Goal: Task Accomplishment & Management: Manage account settings

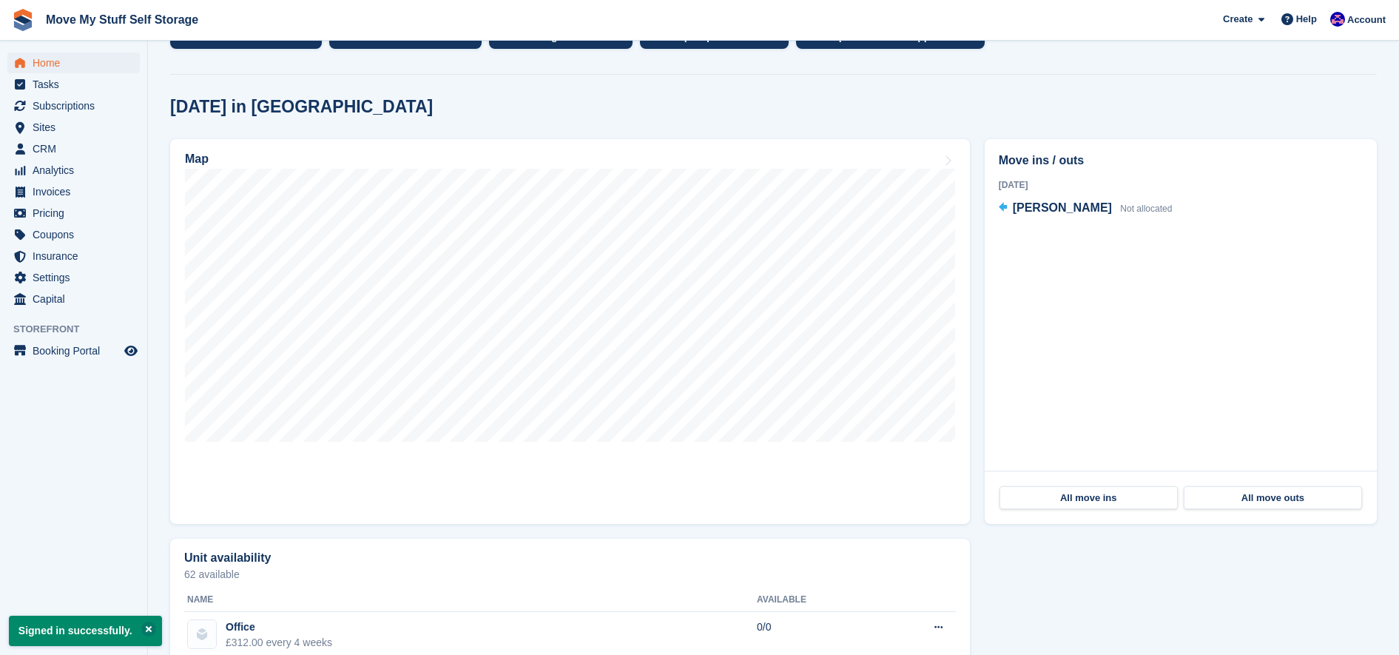
scroll to position [343, 0]
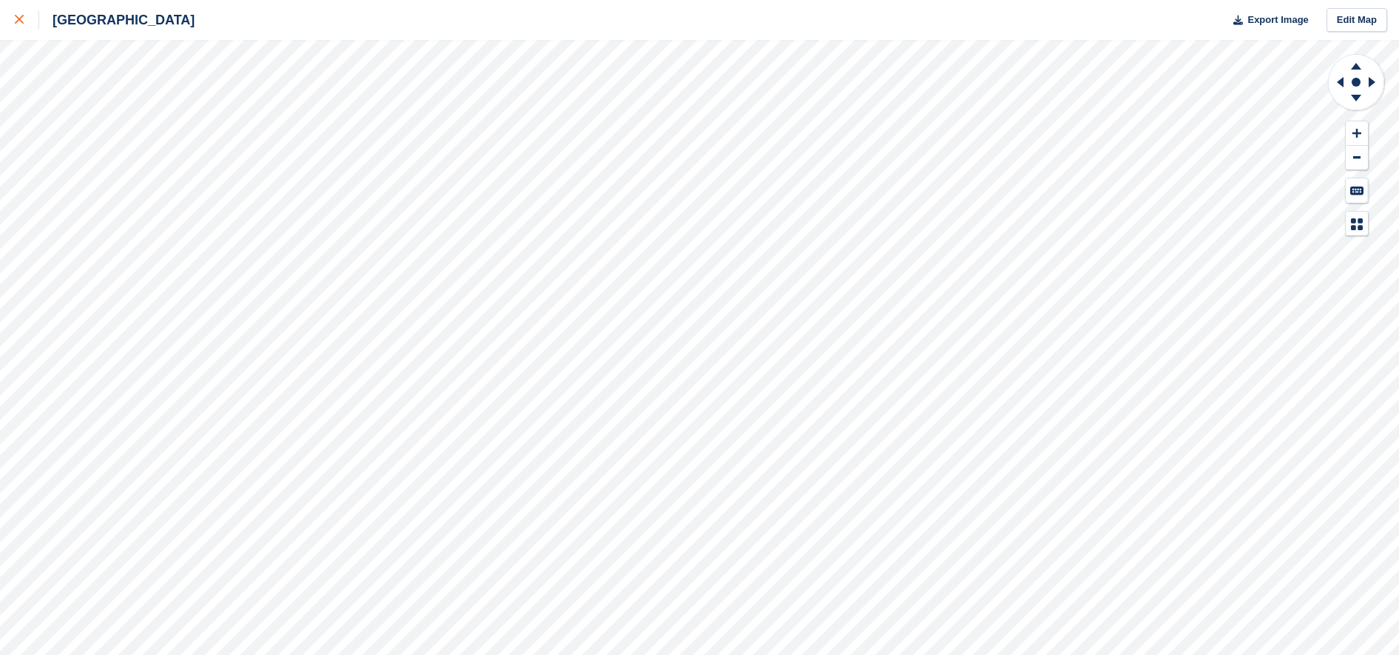
click at [21, 8] on link at bounding box center [19, 20] width 39 height 40
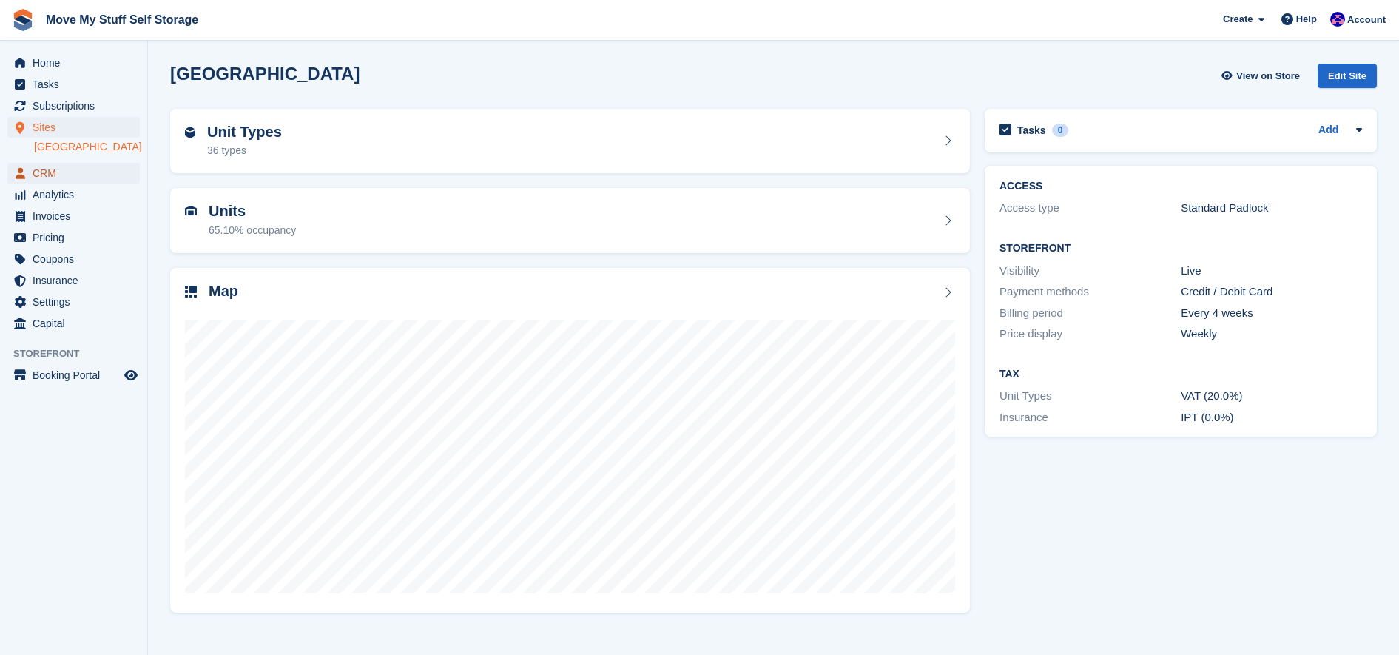
click at [46, 178] on span "CRM" at bounding box center [77, 173] width 89 height 21
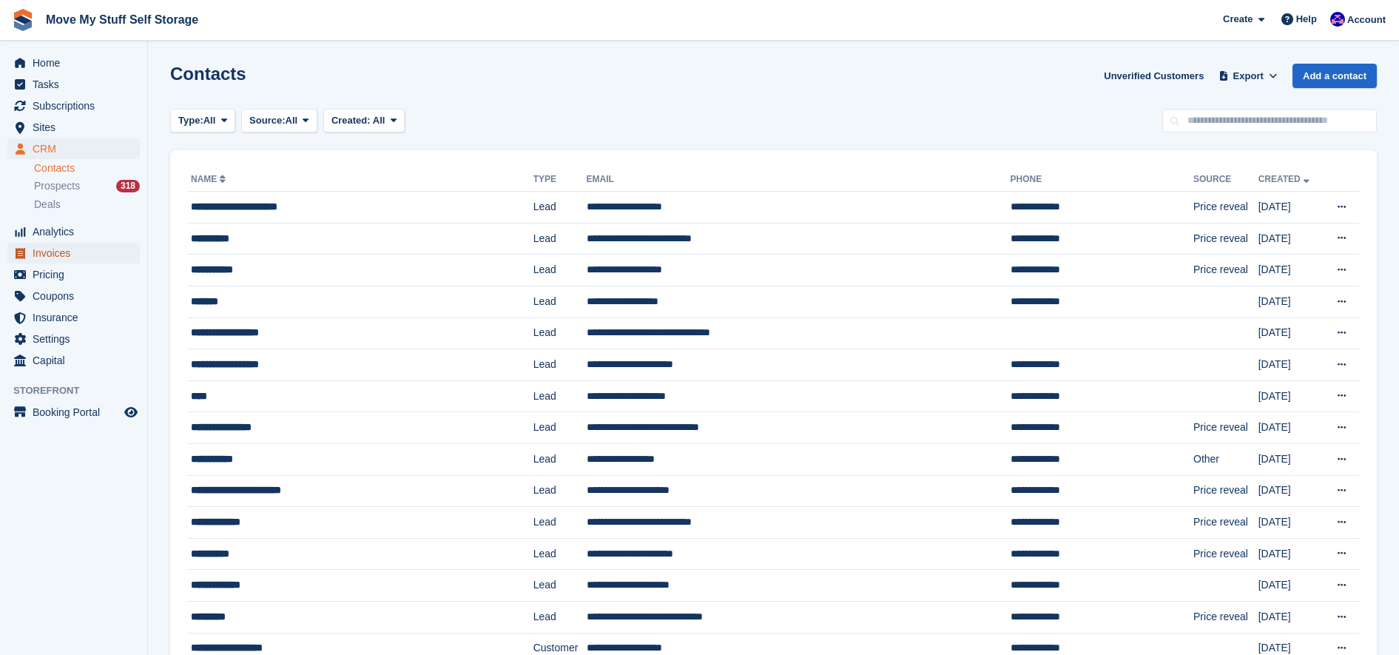
click at [72, 248] on span "Invoices" at bounding box center [77, 253] width 89 height 21
click at [61, 254] on span "Invoices" at bounding box center [77, 253] width 89 height 21
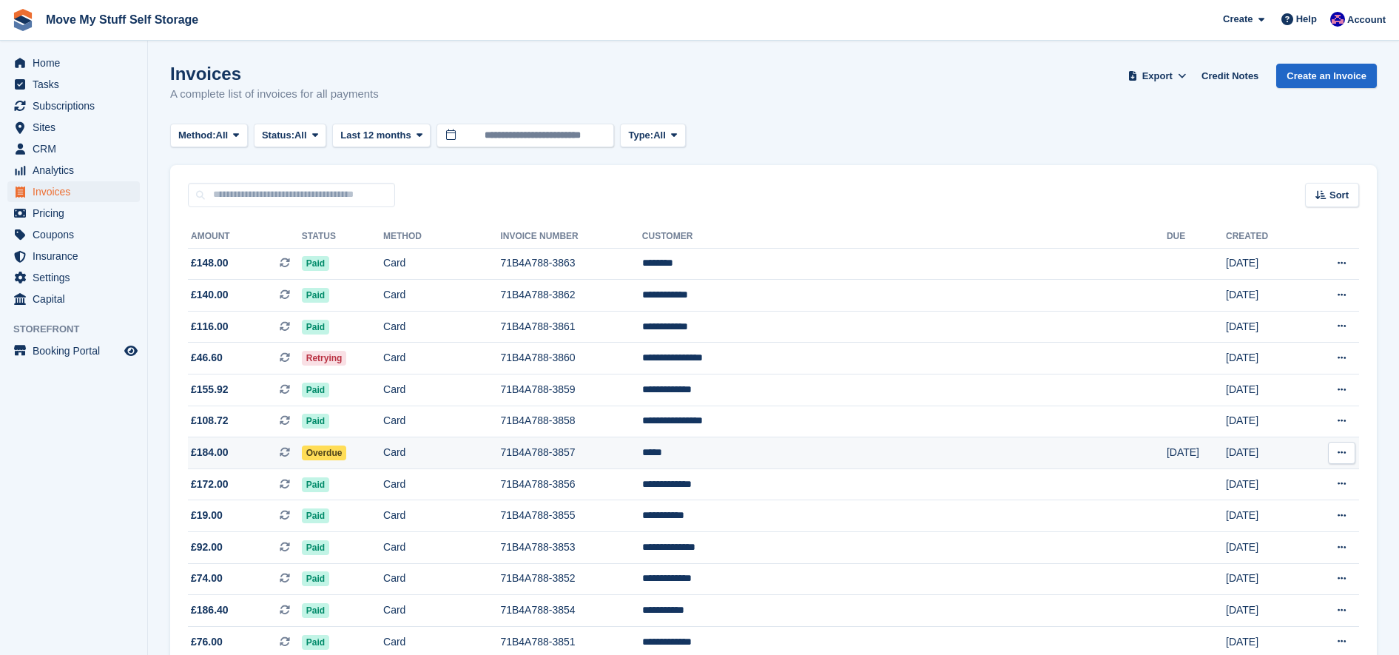
click at [500, 460] on td "Card" at bounding box center [441, 453] width 117 height 32
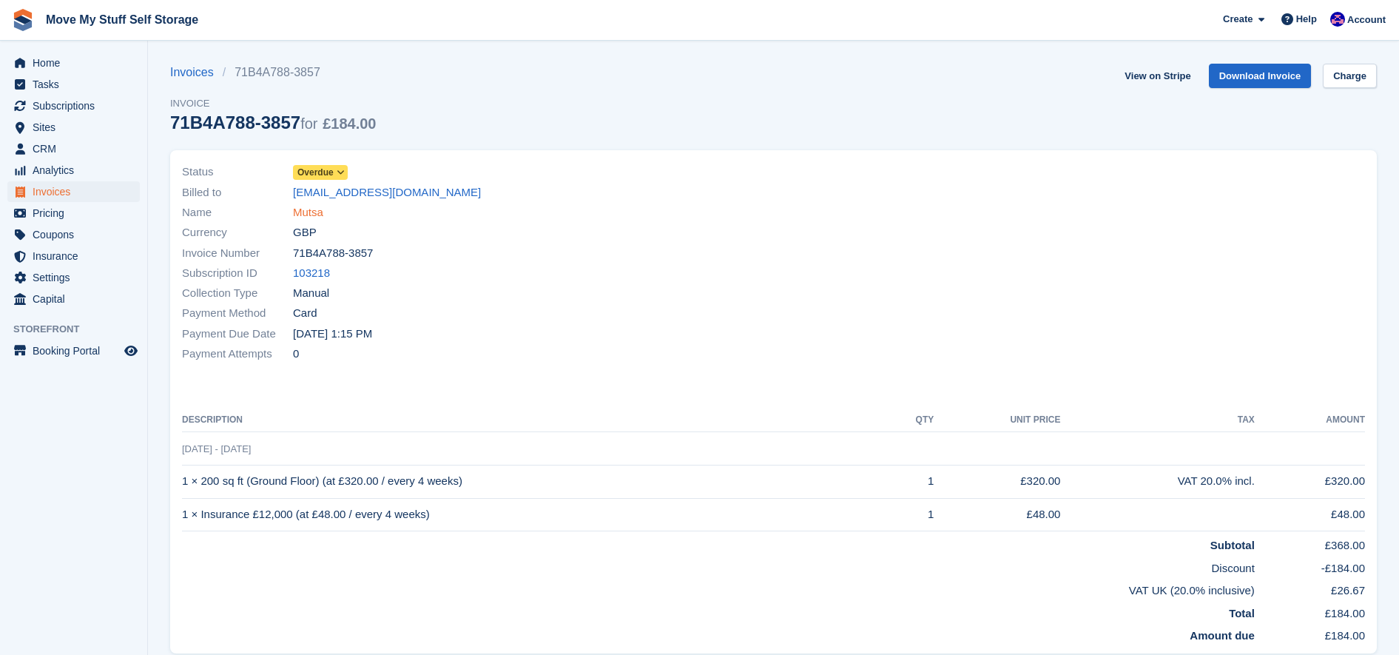
click at [309, 214] on link "Mutsa" at bounding box center [308, 212] width 30 height 17
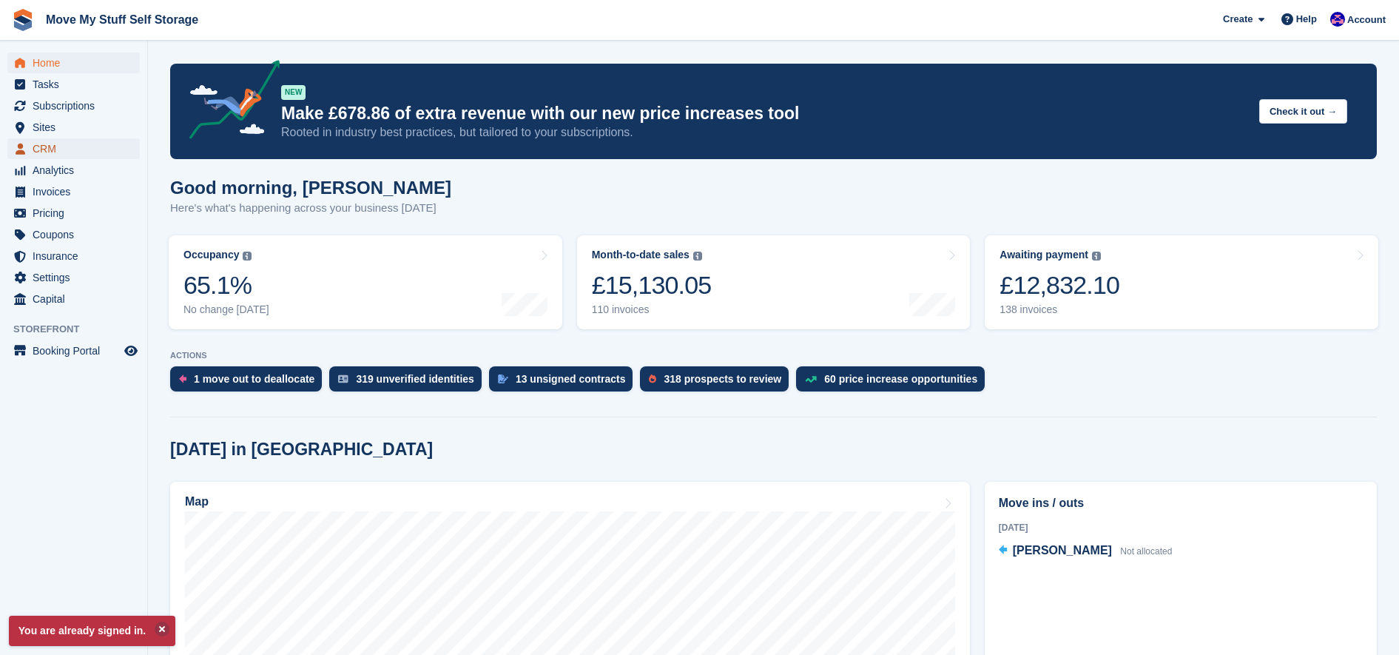
click at [47, 147] on span "CRM" at bounding box center [77, 148] width 89 height 21
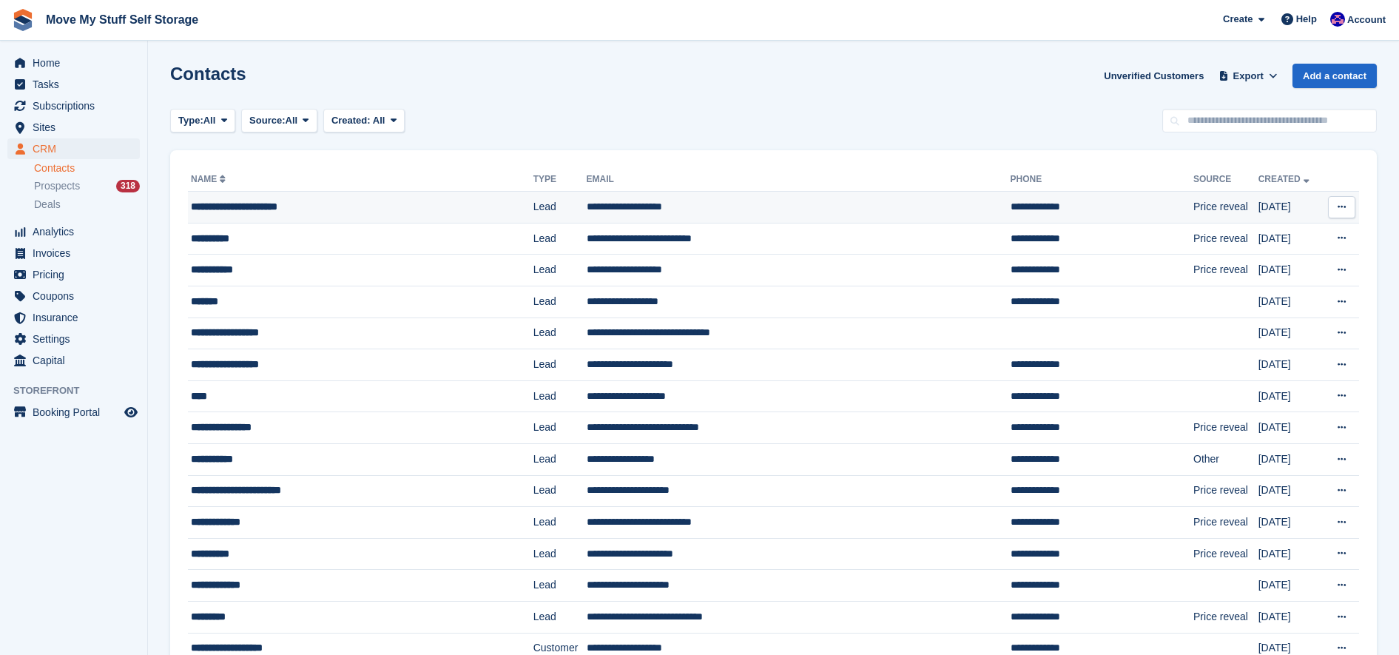
click at [408, 218] on td "**********" at bounding box center [361, 208] width 346 height 32
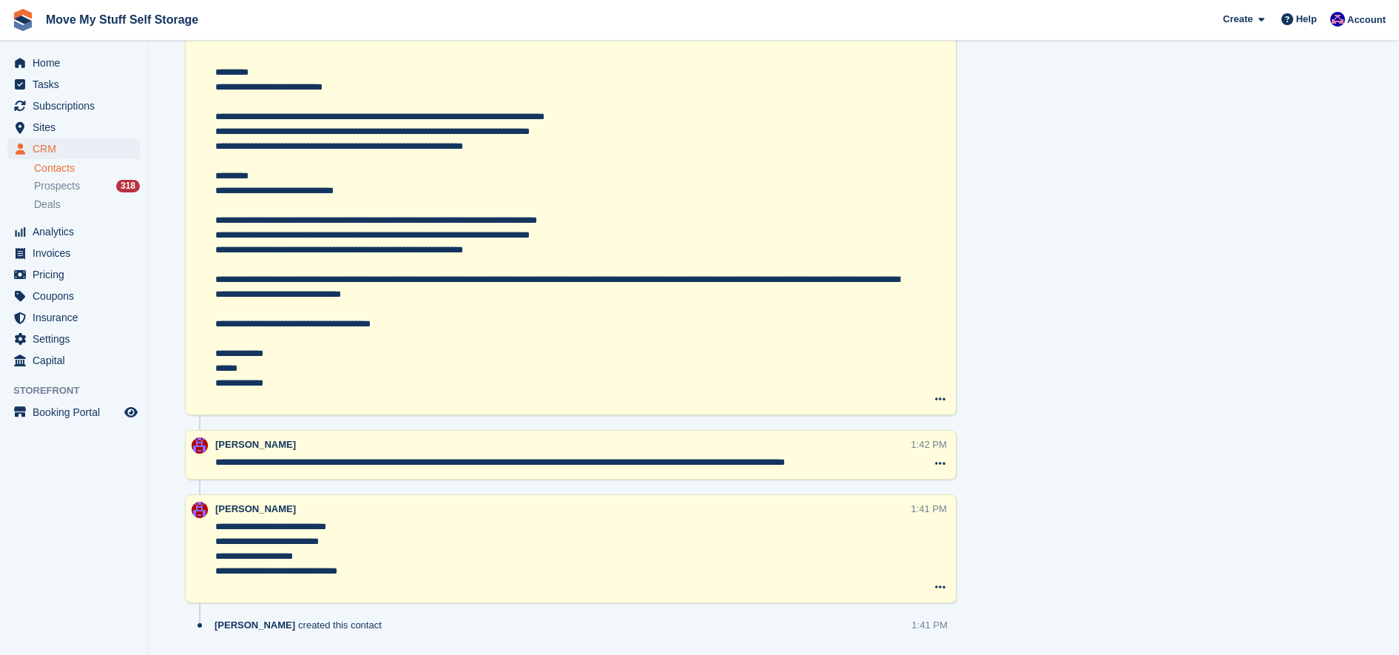
scroll to position [880, 0]
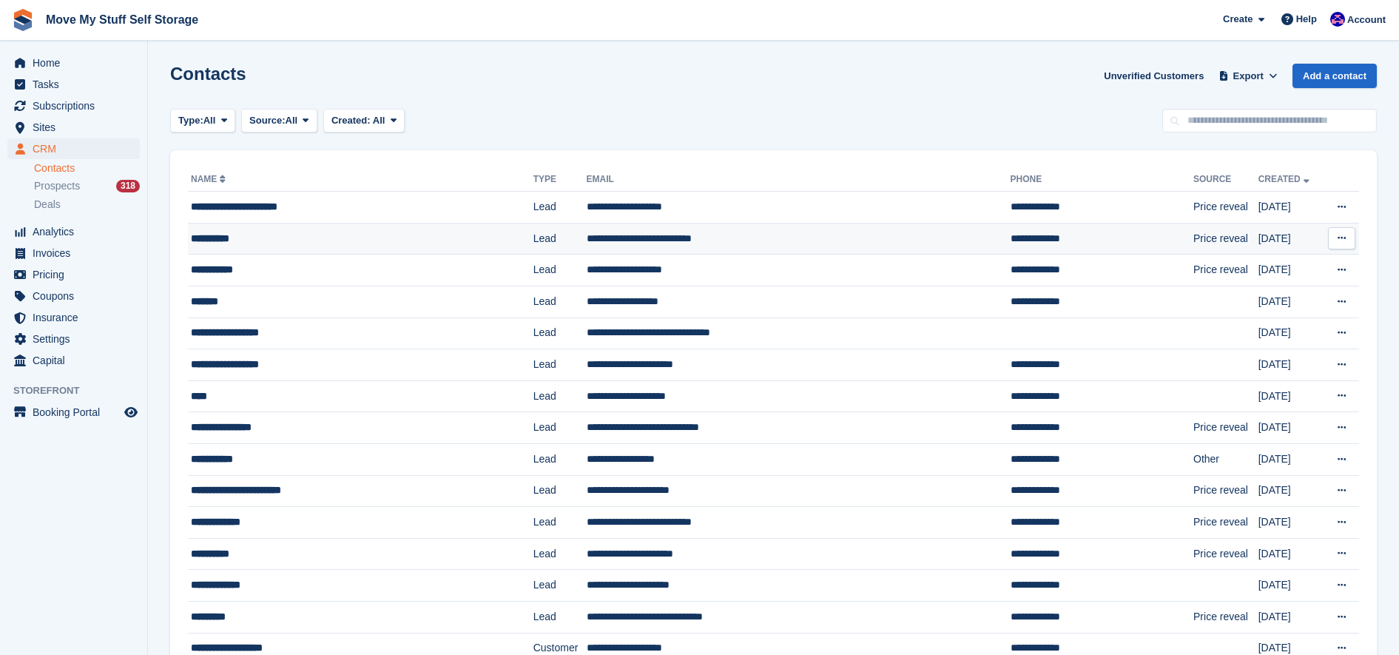
click at [403, 240] on div "**********" at bounding box center [335, 239] width 289 height 16
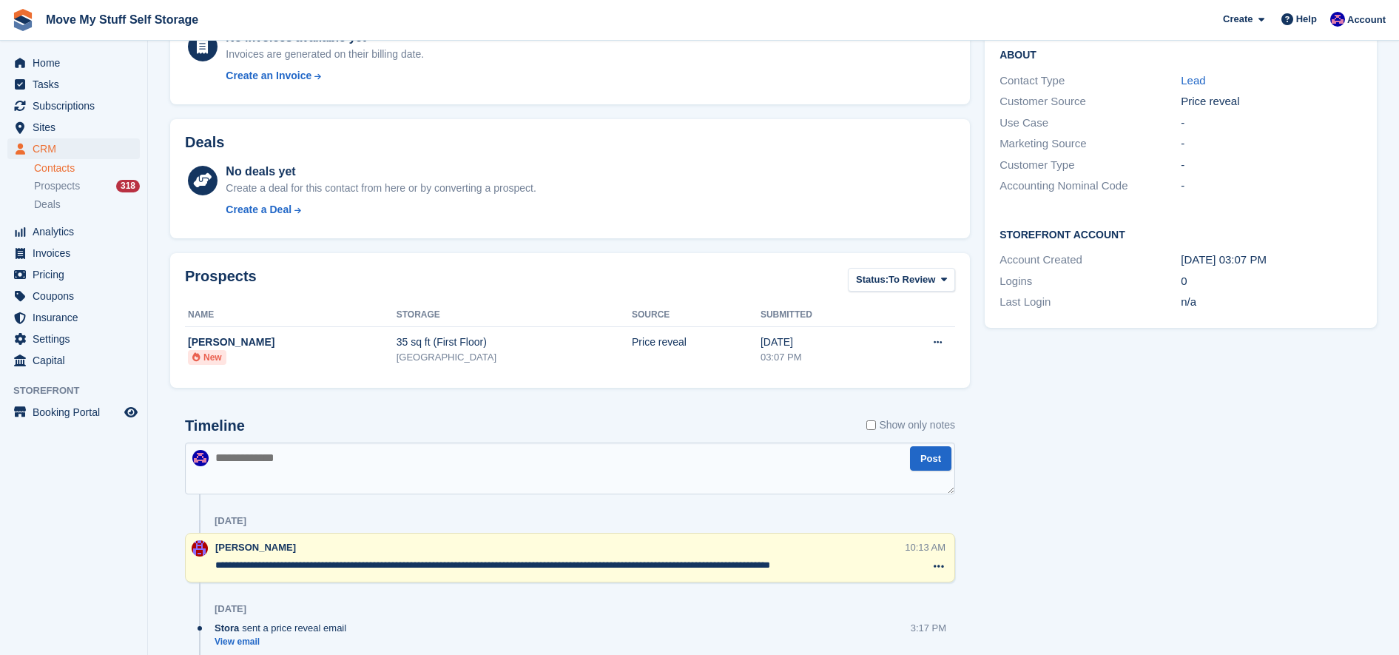
scroll to position [375, 0]
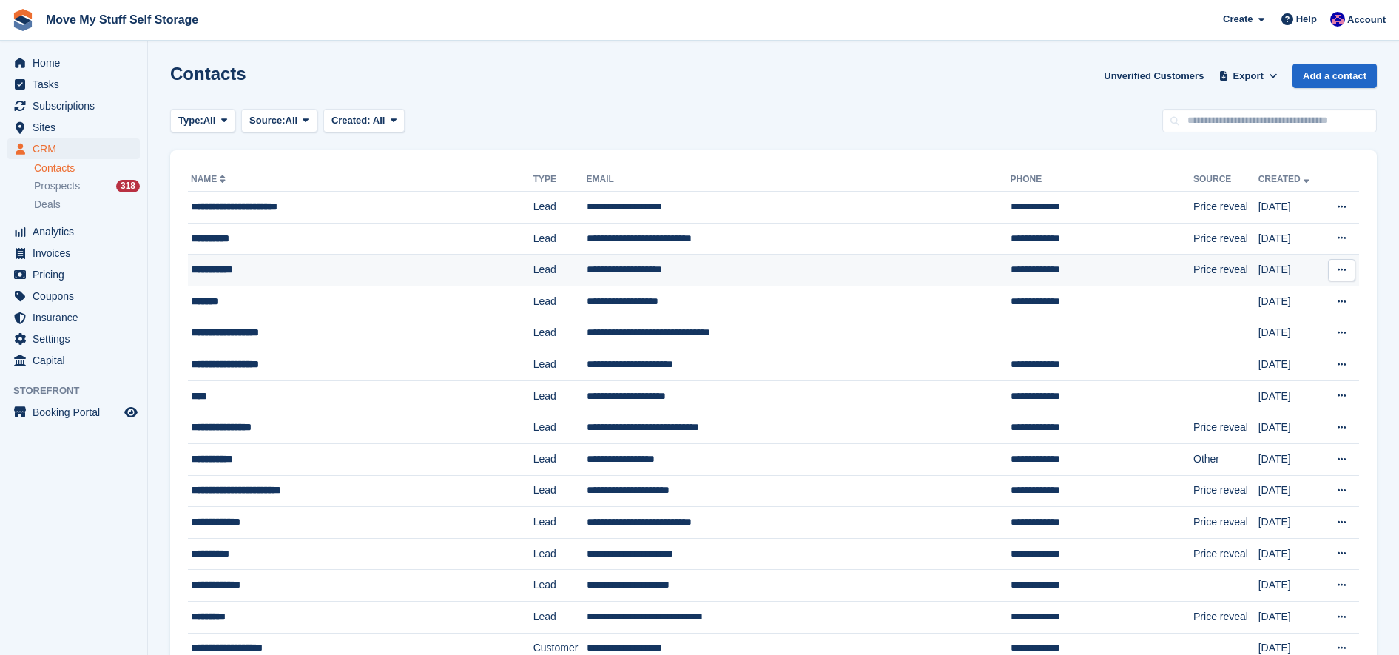
click at [459, 274] on div "**********" at bounding box center [335, 270] width 289 height 16
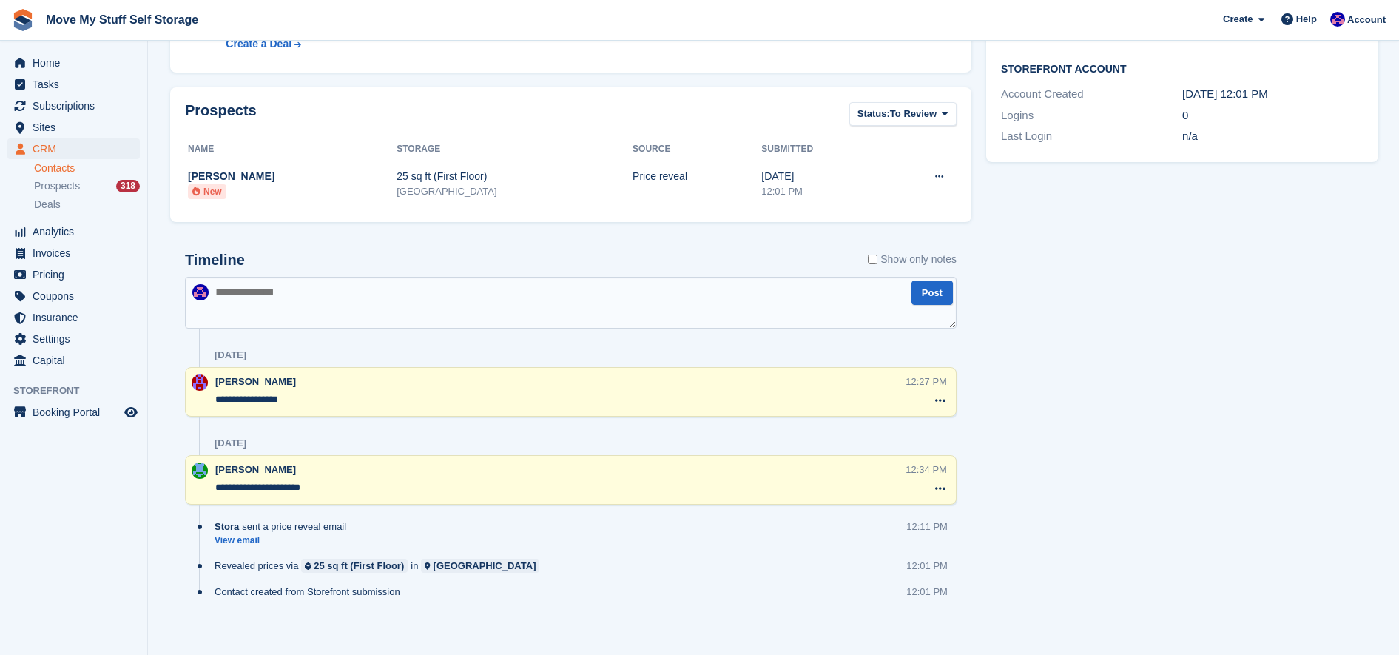
scroll to position [433, 0]
click at [59, 259] on span "Invoices" at bounding box center [77, 253] width 89 height 21
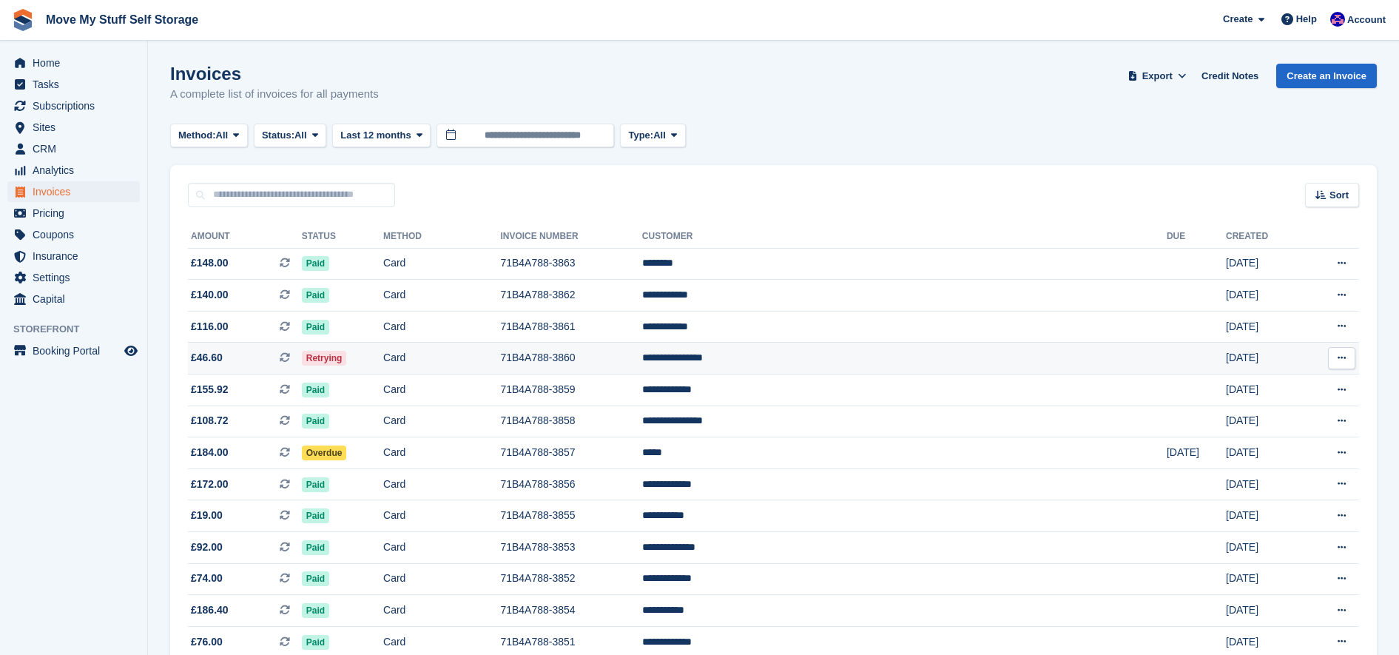
click at [383, 351] on td "Retrying" at bounding box center [342, 359] width 81 height 32
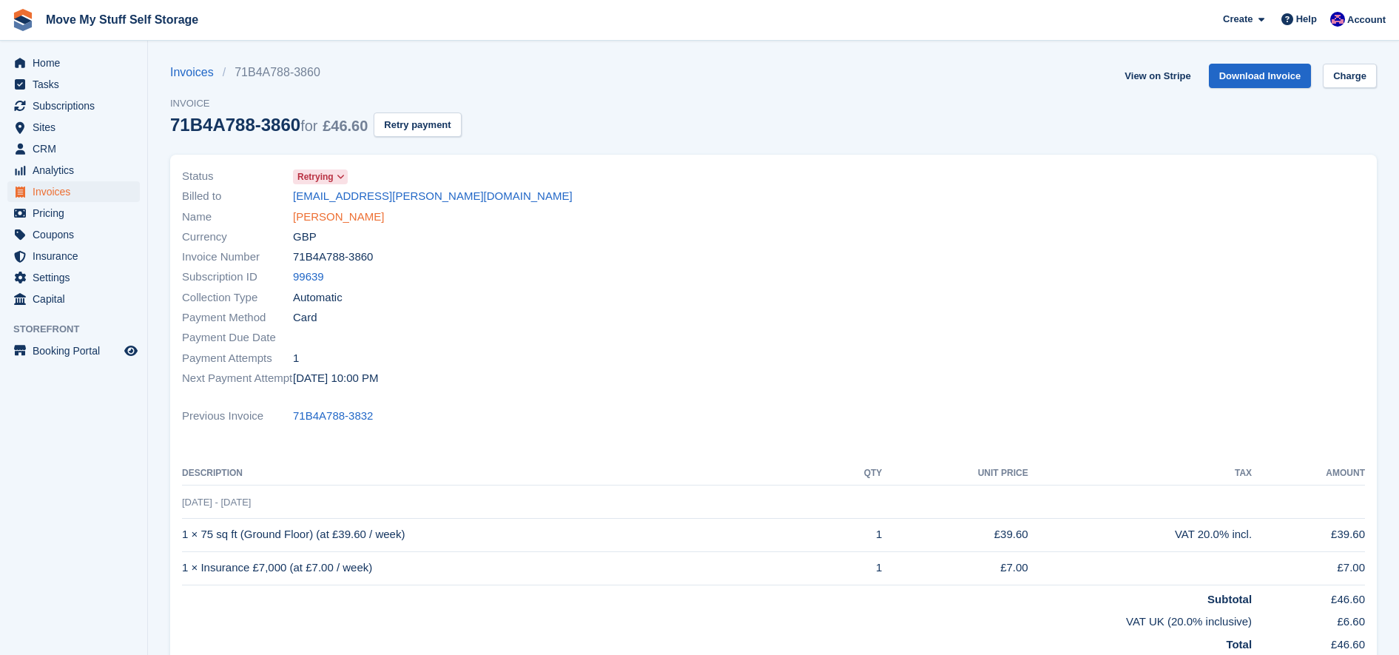
click at [376, 218] on link "[PERSON_NAME]" at bounding box center [338, 217] width 91 height 17
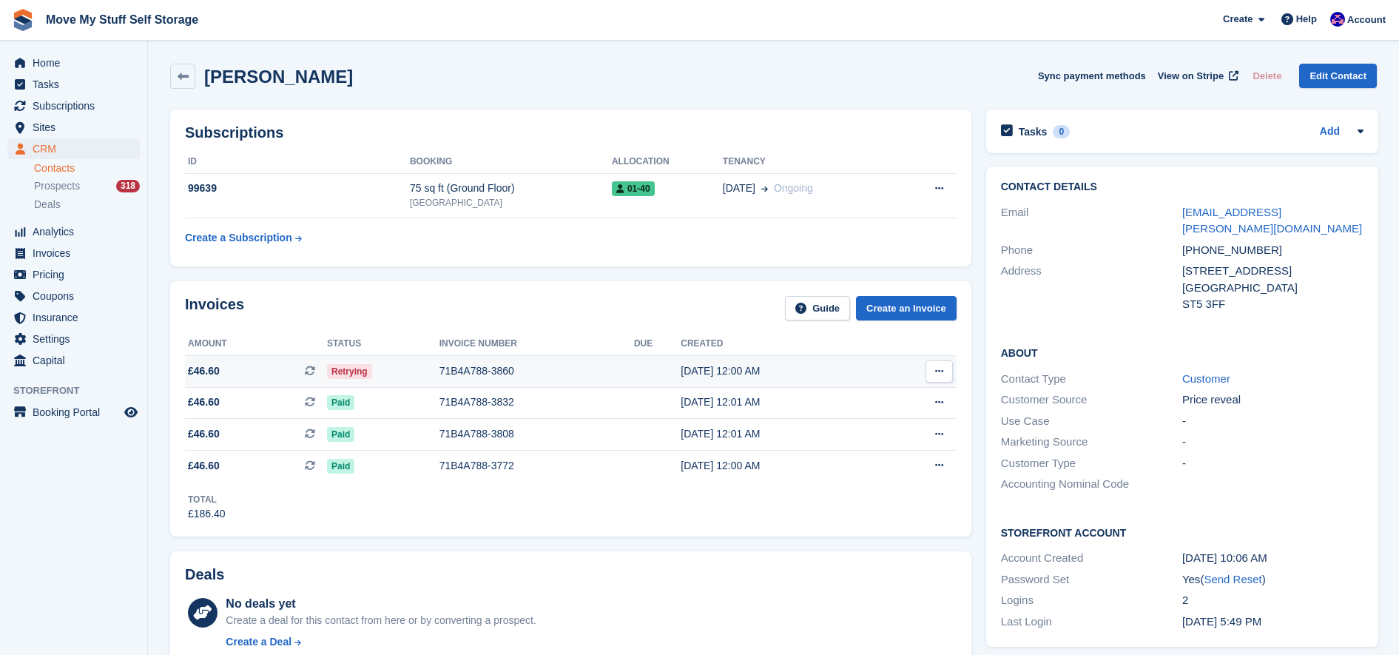
click at [534, 375] on div "71B4A788-3860" at bounding box center [537, 371] width 195 height 16
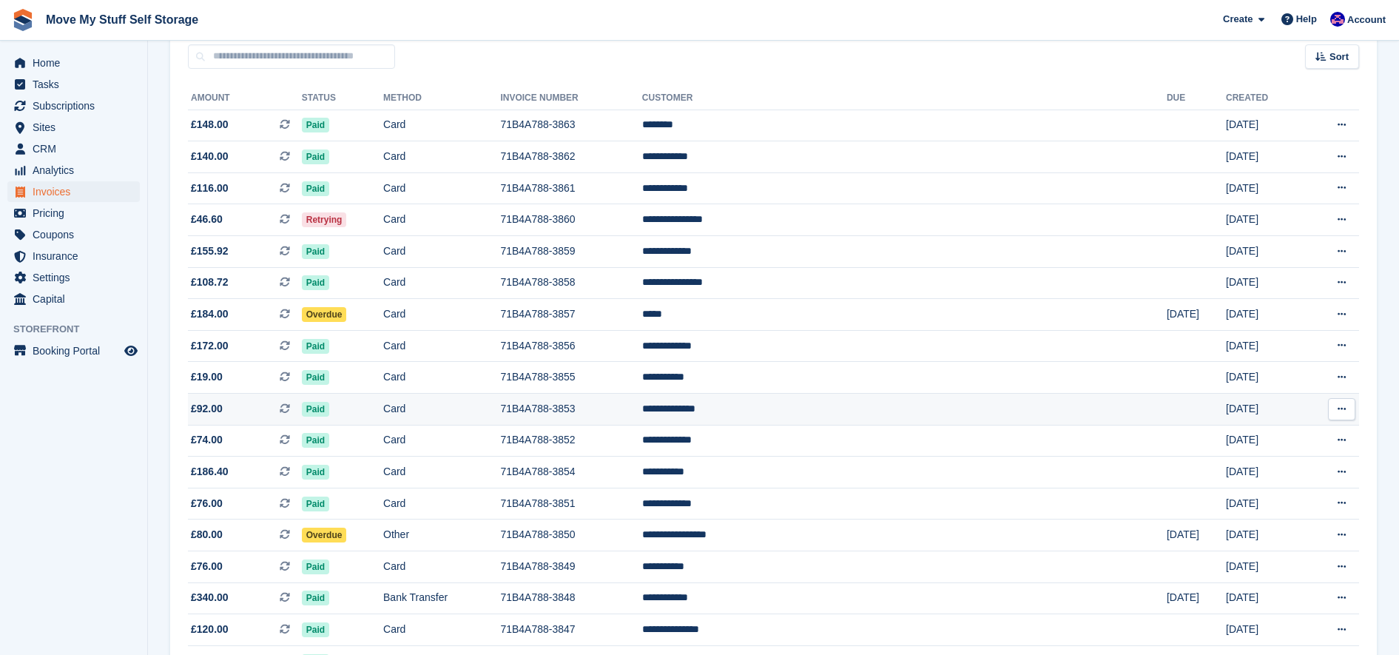
scroll to position [144, 0]
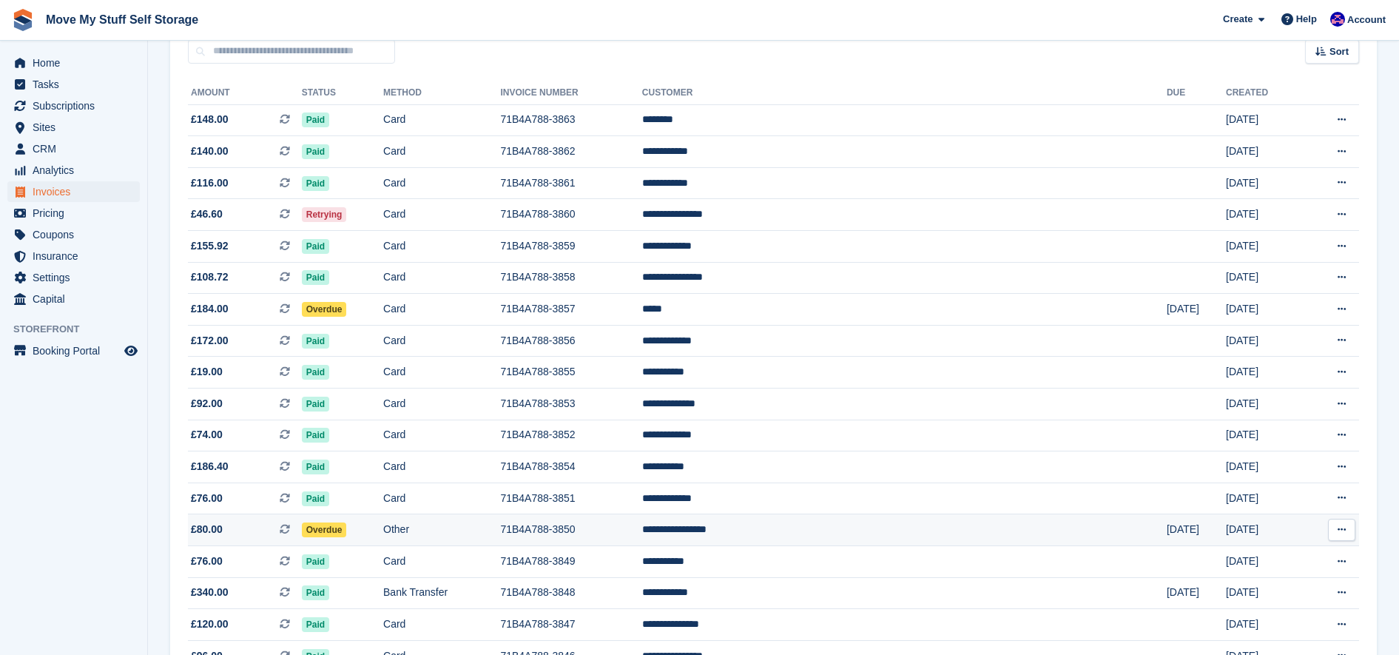
click at [500, 522] on td "Other" at bounding box center [441, 530] width 117 height 32
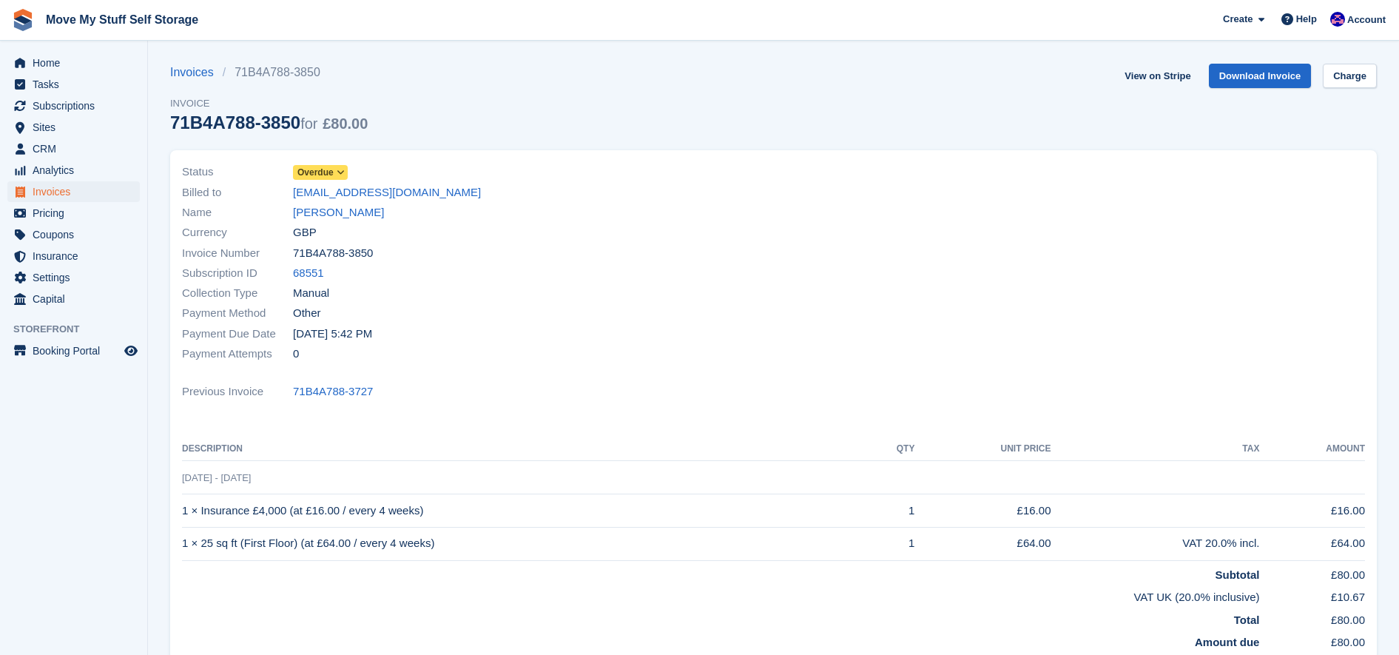
click at [329, 168] on span "Overdue" at bounding box center [315, 172] width 36 height 13
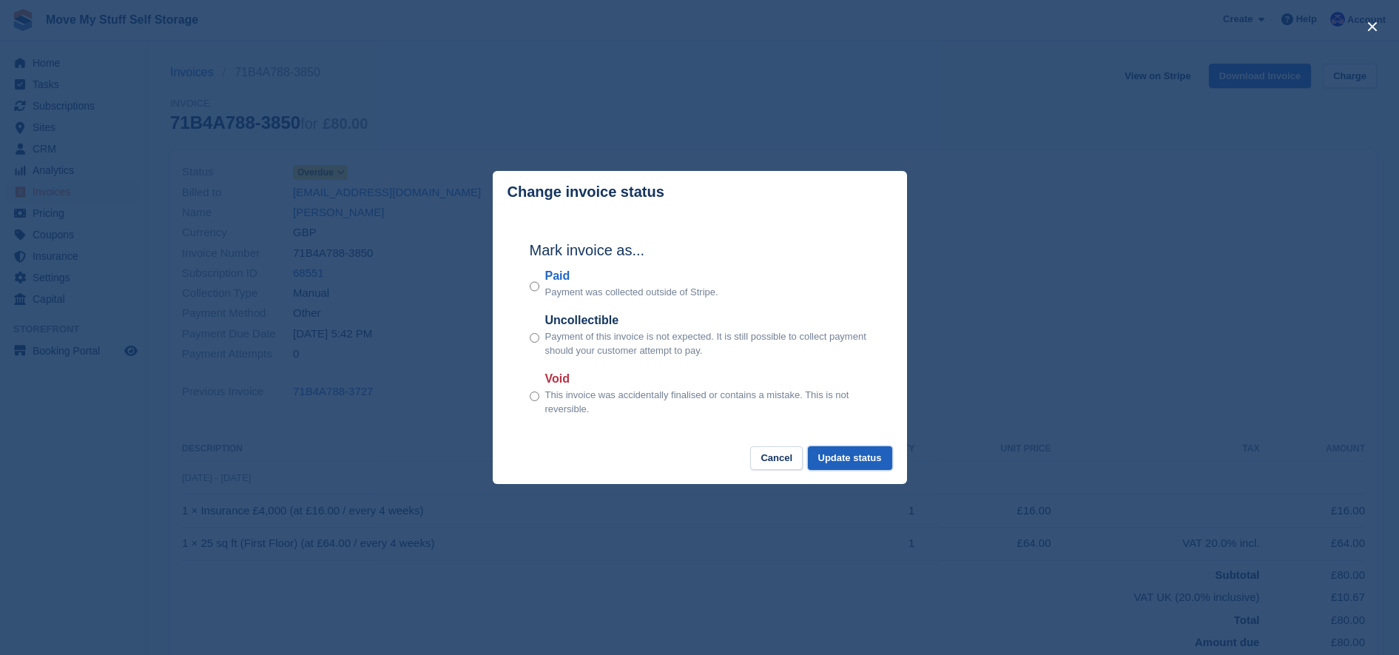
click at [837, 460] on button "Update status" at bounding box center [850, 458] width 84 height 24
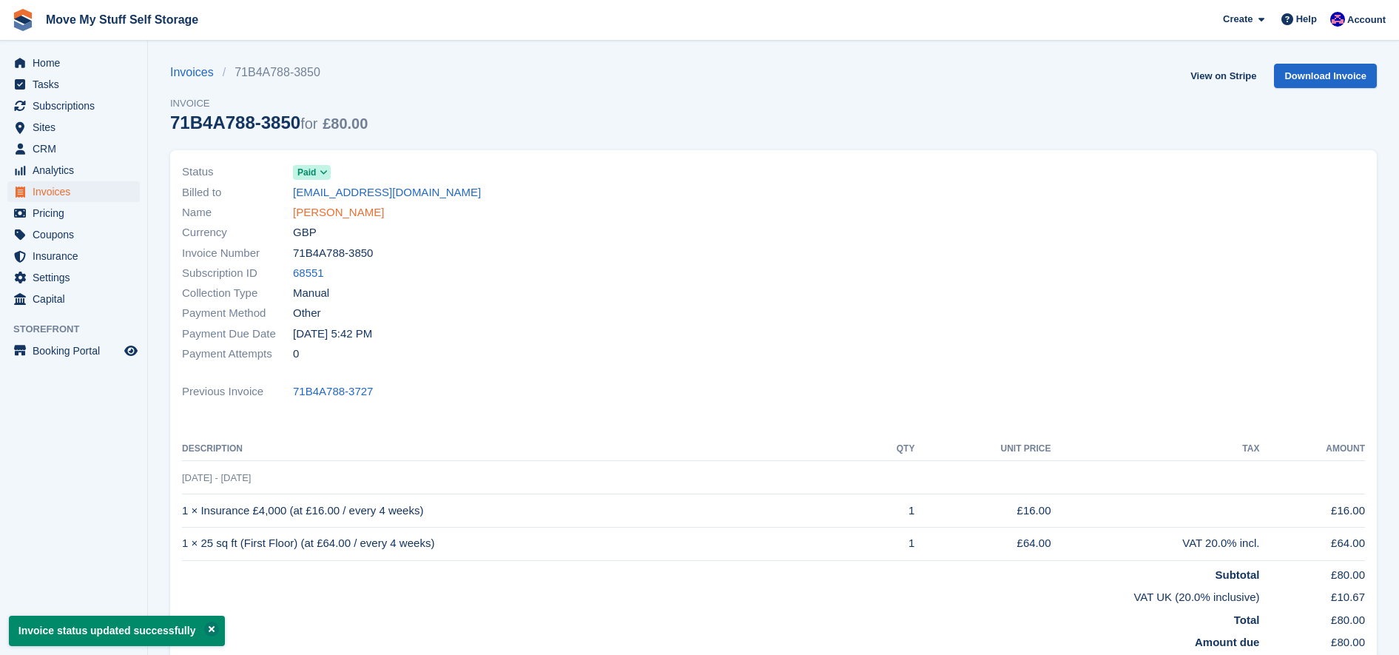
click at [384, 209] on link "[PERSON_NAME]" at bounding box center [338, 212] width 91 height 17
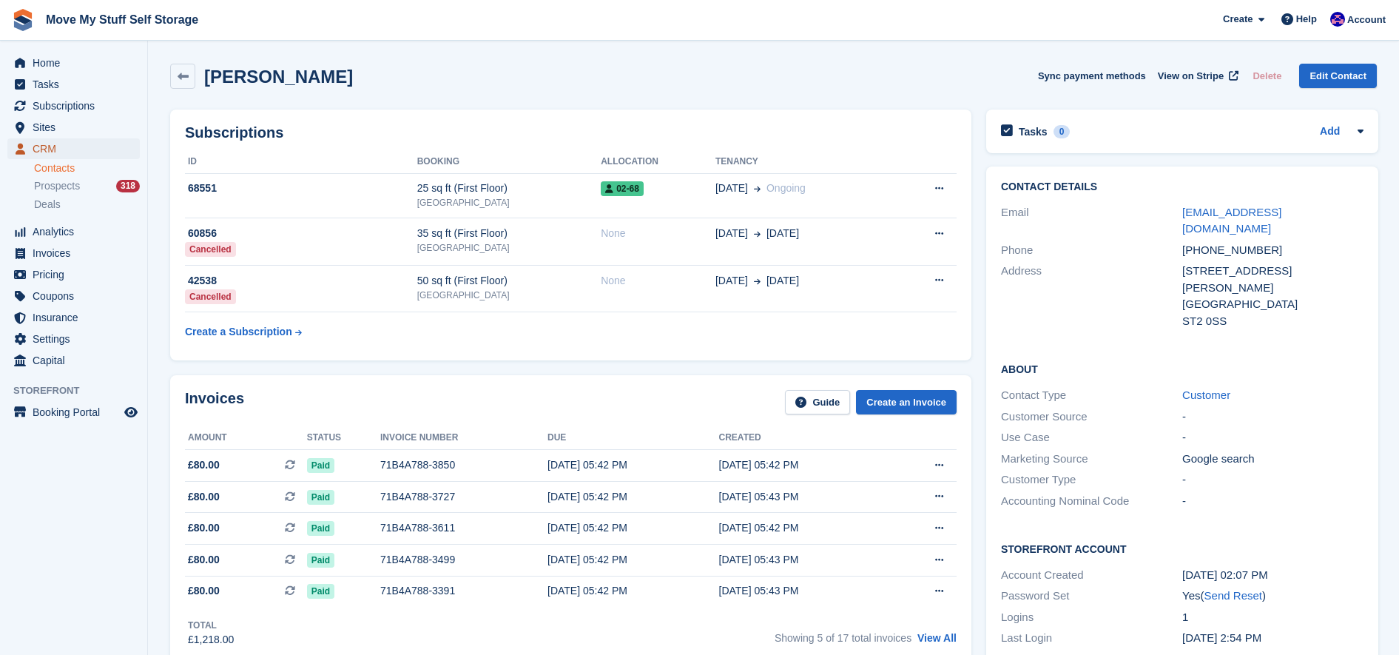
click at [61, 152] on span "CRM" at bounding box center [77, 148] width 89 height 21
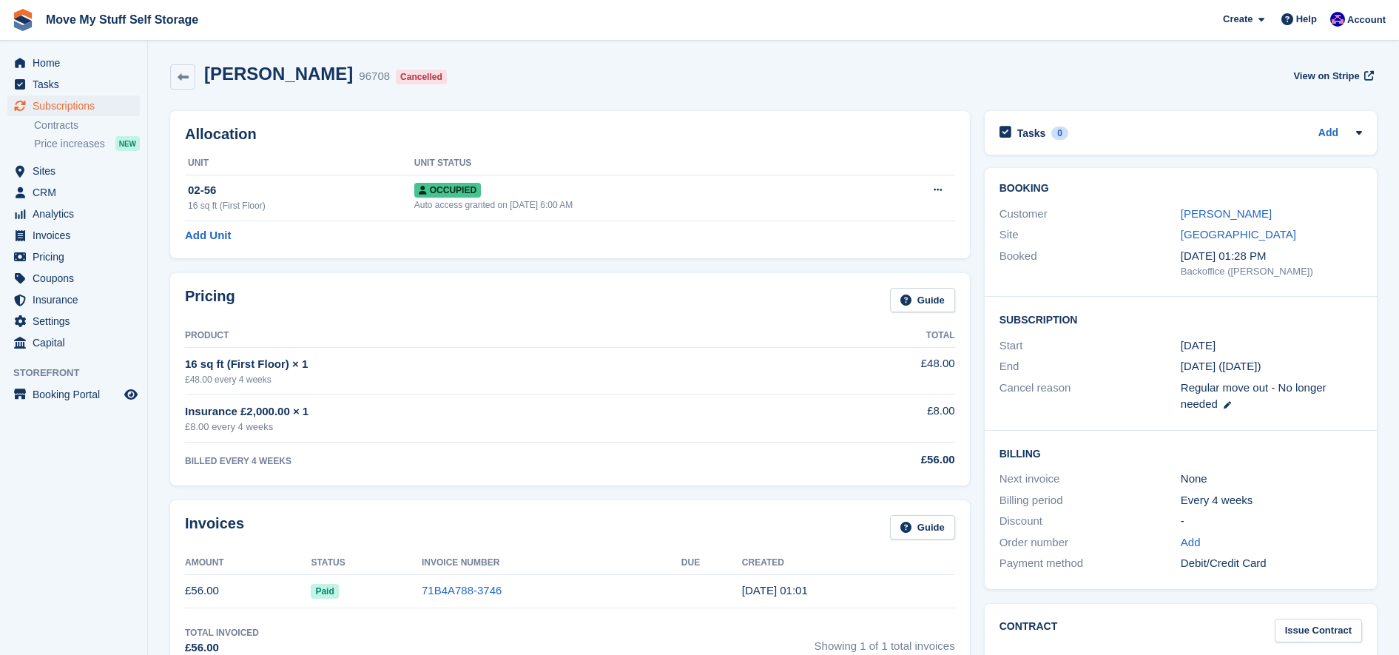
click at [592, 594] on td "71B4A788-3746" at bounding box center [552, 590] width 260 height 33
click at [446, 585] on link "71B4A788-3746" at bounding box center [462, 590] width 80 height 13
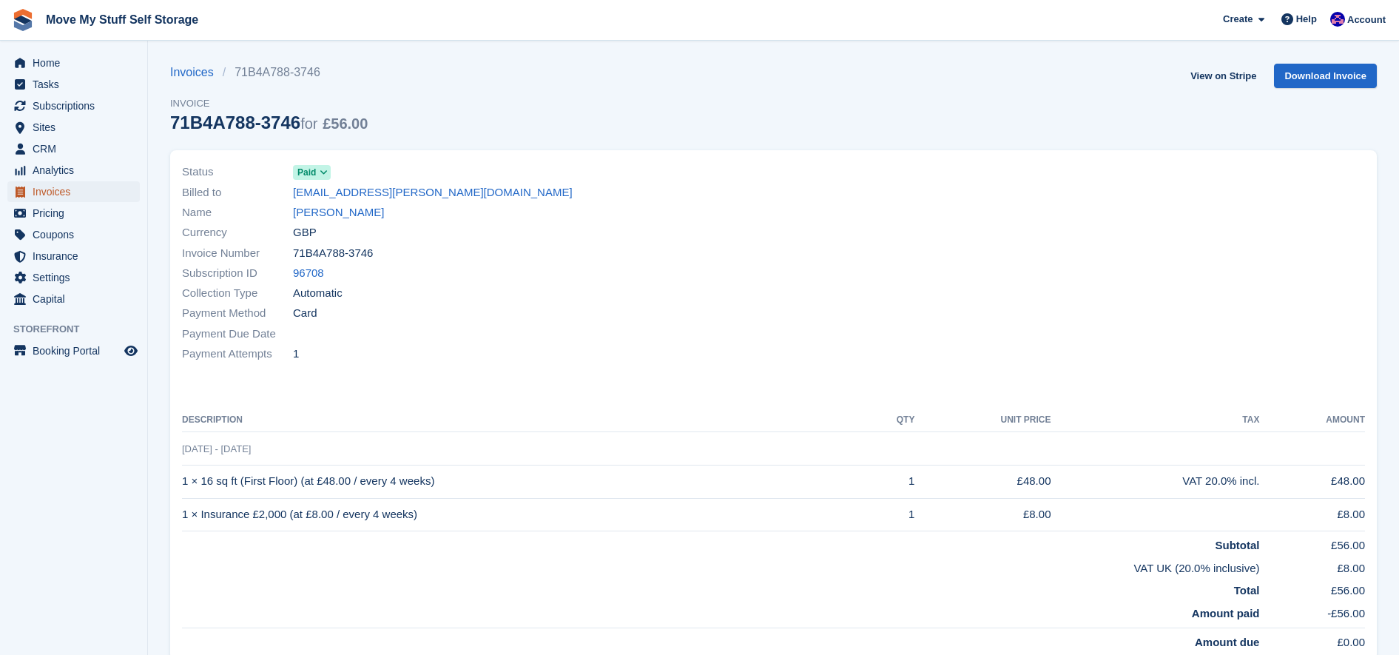
click at [44, 196] on span "Invoices" at bounding box center [77, 191] width 89 height 21
